Goal: Task Accomplishment & Management: Use online tool/utility

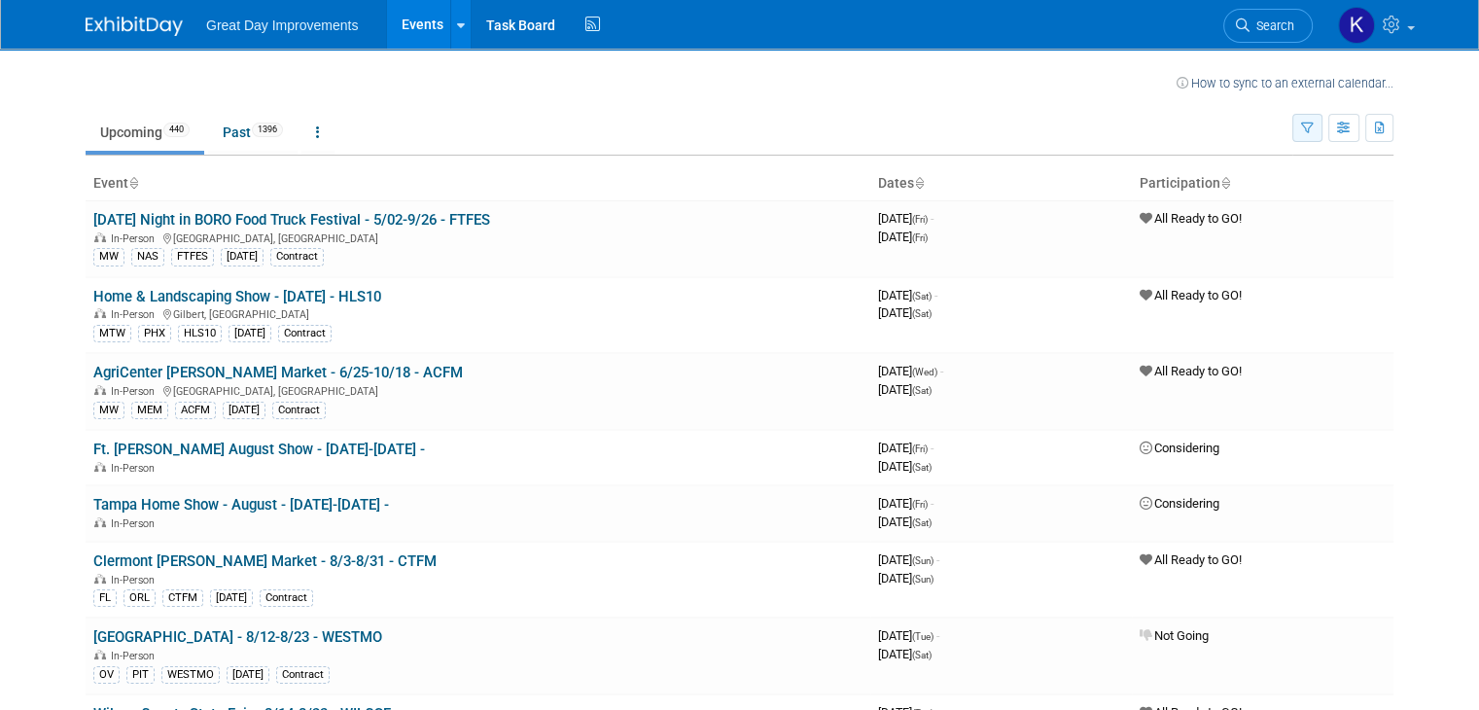
click at [1314, 128] on icon "button" at bounding box center [1307, 129] width 13 height 13
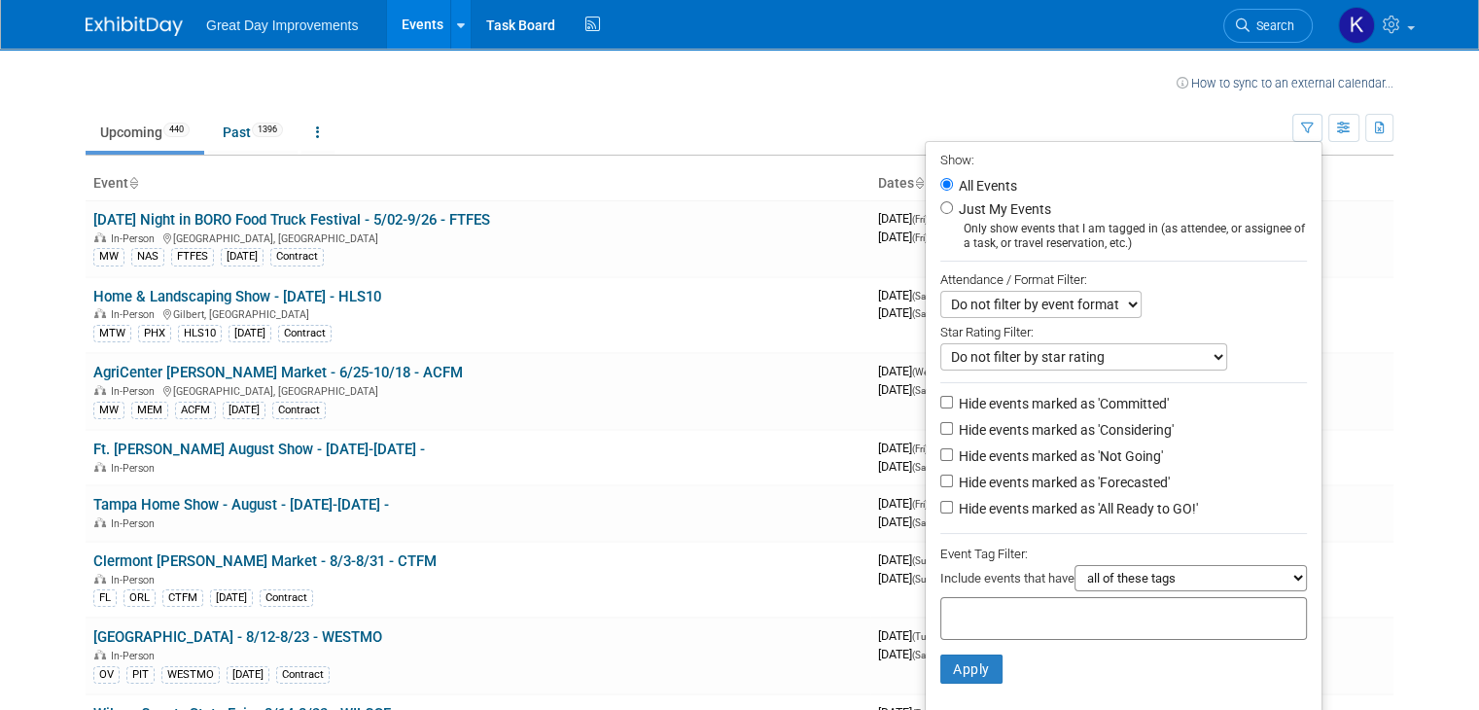
click at [998, 613] on input "text" at bounding box center [1027, 615] width 156 height 19
type input "gc"
click at [991, 684] on div "GC" at bounding box center [1085, 681] width 272 height 27
type input "GC"
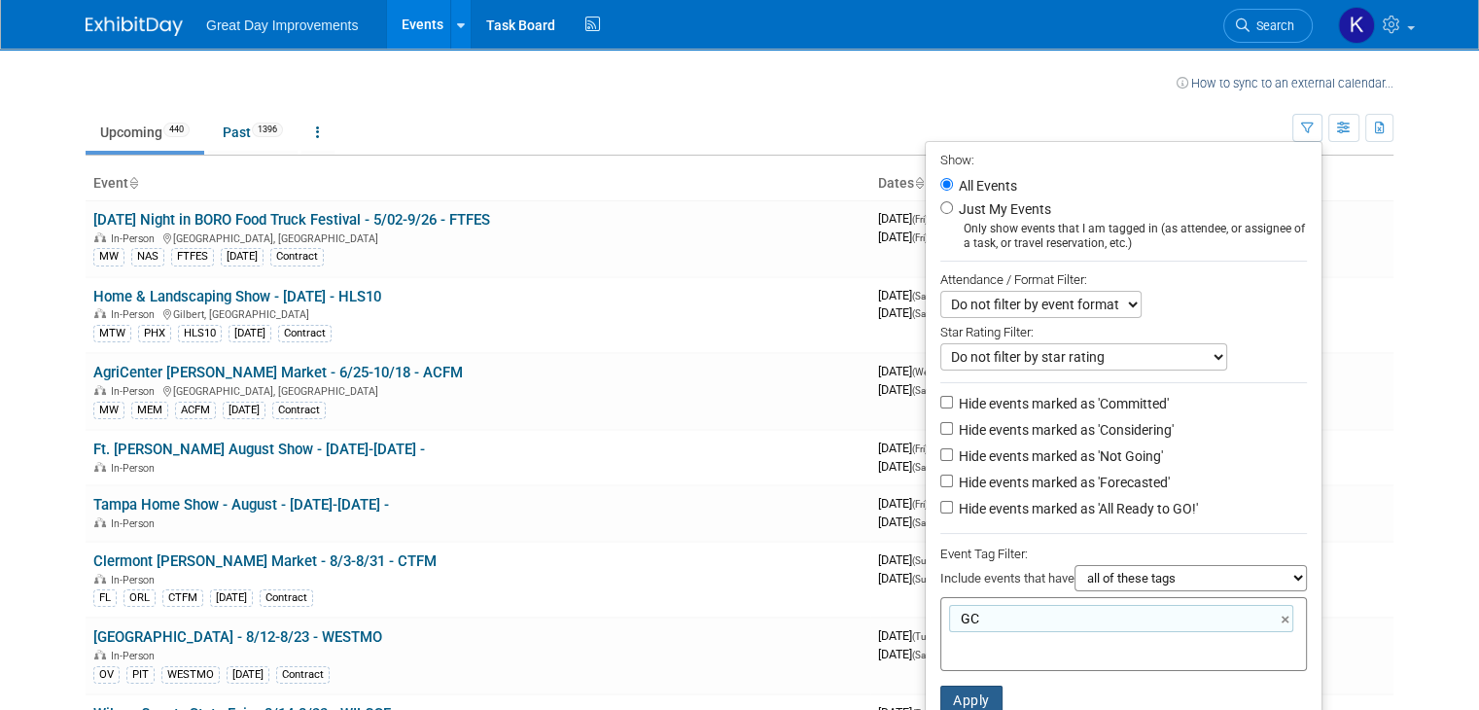
click at [994, 691] on button "Apply" at bounding box center [971, 699] width 62 height 29
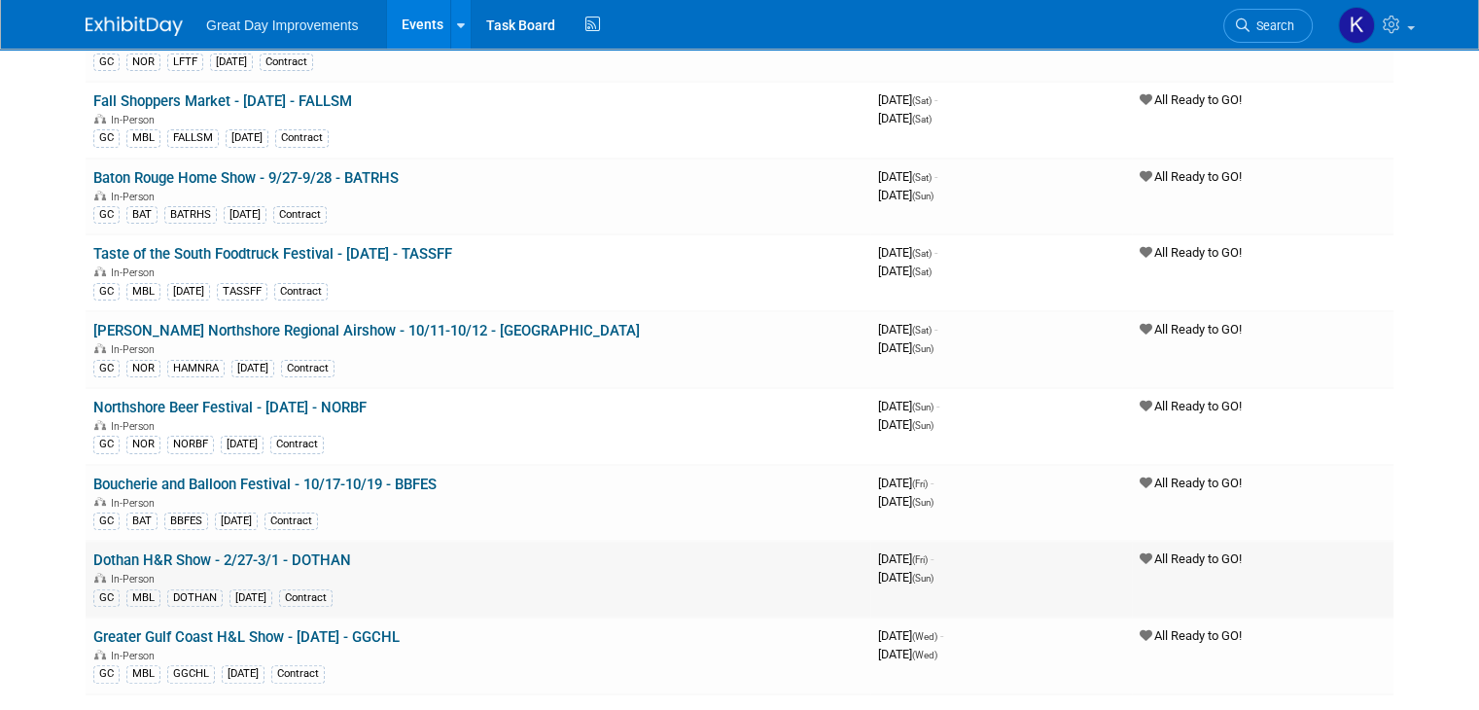
scroll to position [389, 0]
